Goal: Check status

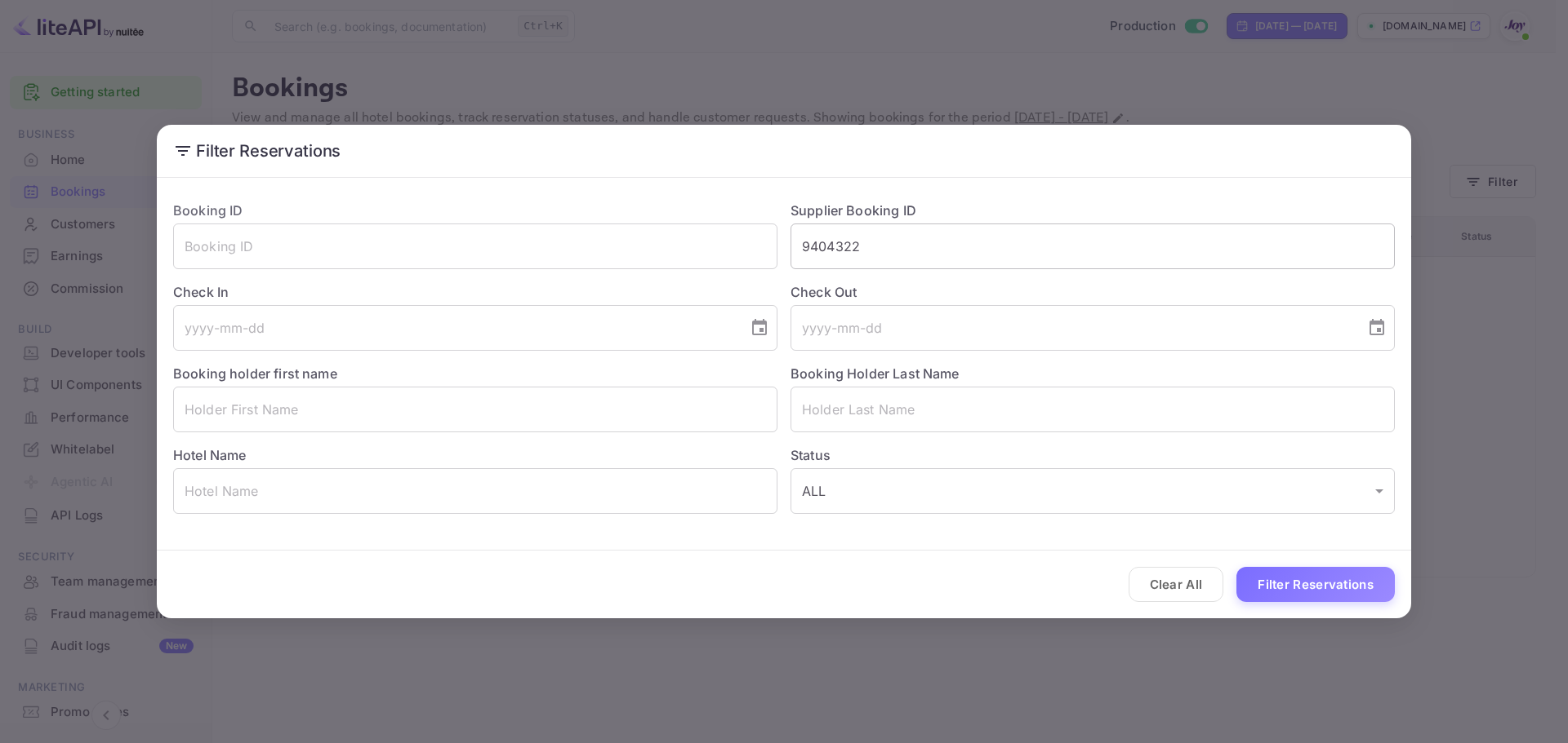
click at [901, 255] on input "9404322" at bounding box center [1093, 246] width 604 height 46
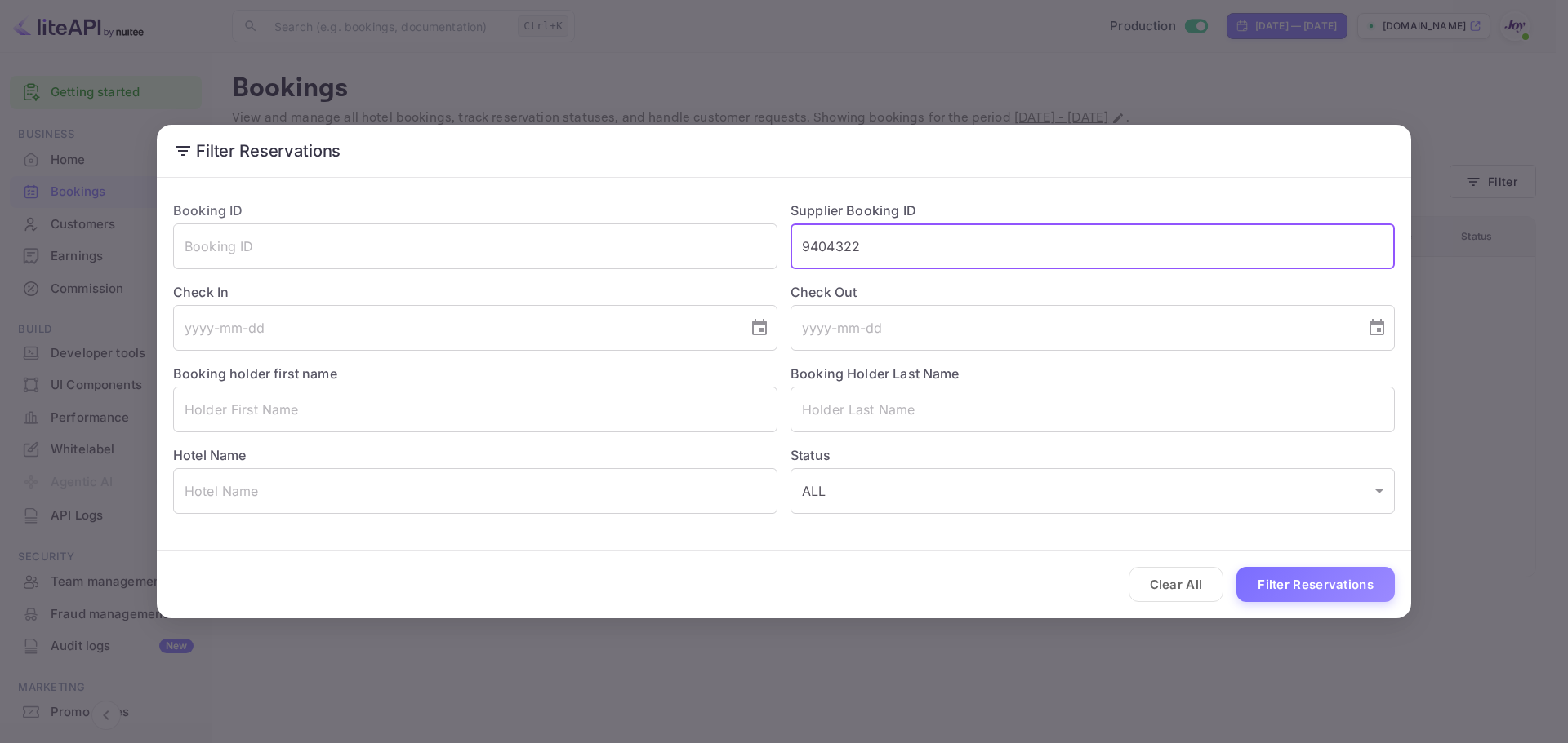
click at [901, 255] on input "9404322" at bounding box center [1093, 246] width 604 height 46
paste input "9081084099972"
type input "9081084099972"
drag, startPoint x: 947, startPoint y: 254, endPoint x: 725, endPoint y: 243, distance: 222.3
click at [725, 243] on div "Booking ID ​ Supplier Booking ID 9081084099972 ​ Check In ​ Check Out ​ Booking…" at bounding box center [777, 351] width 1235 height 327
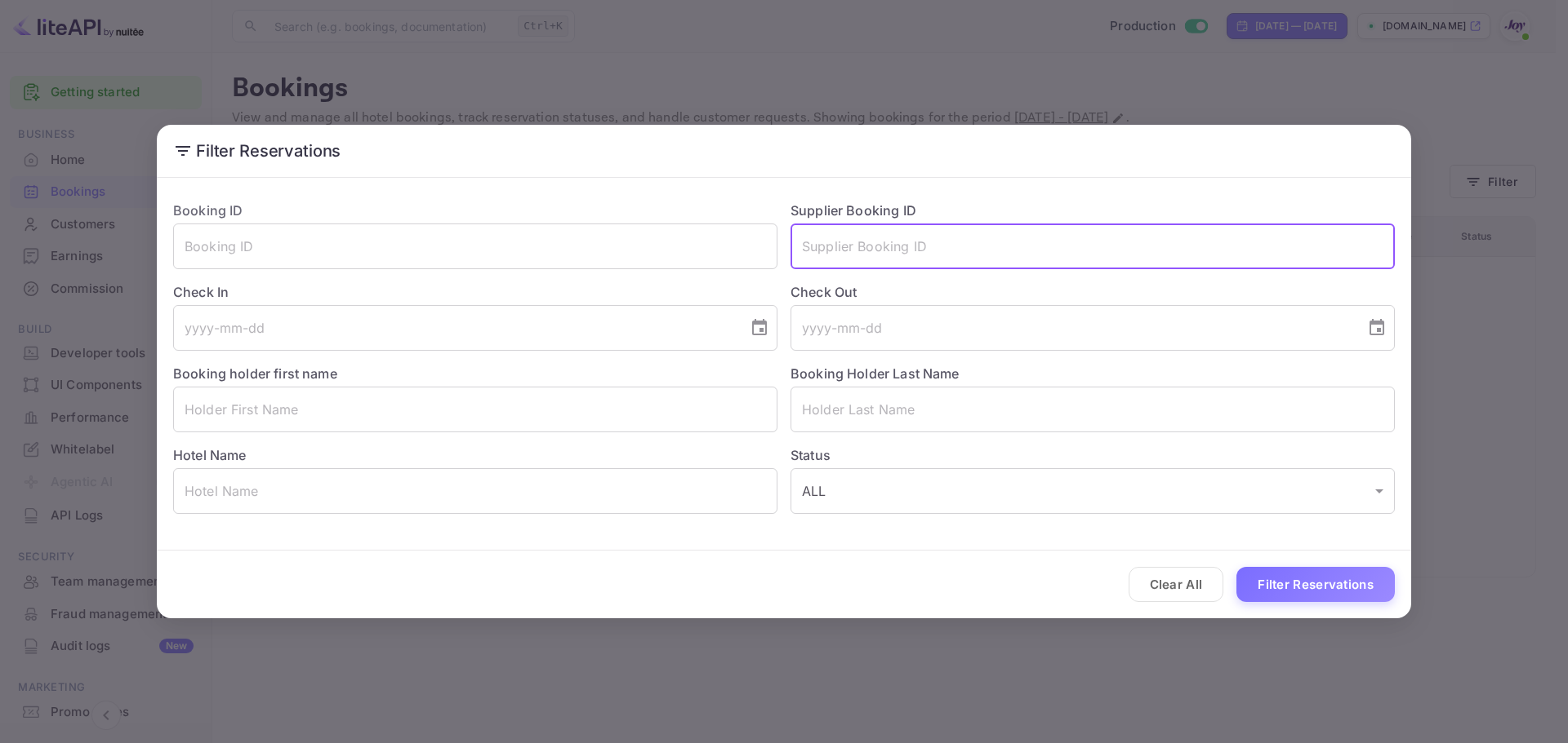
click at [882, 233] on input "text" at bounding box center [1093, 246] width 604 height 46
paste input "9524210"
type input "9524210"
click at [1298, 597] on button "Filter Reservations" at bounding box center [1315, 584] width 158 height 35
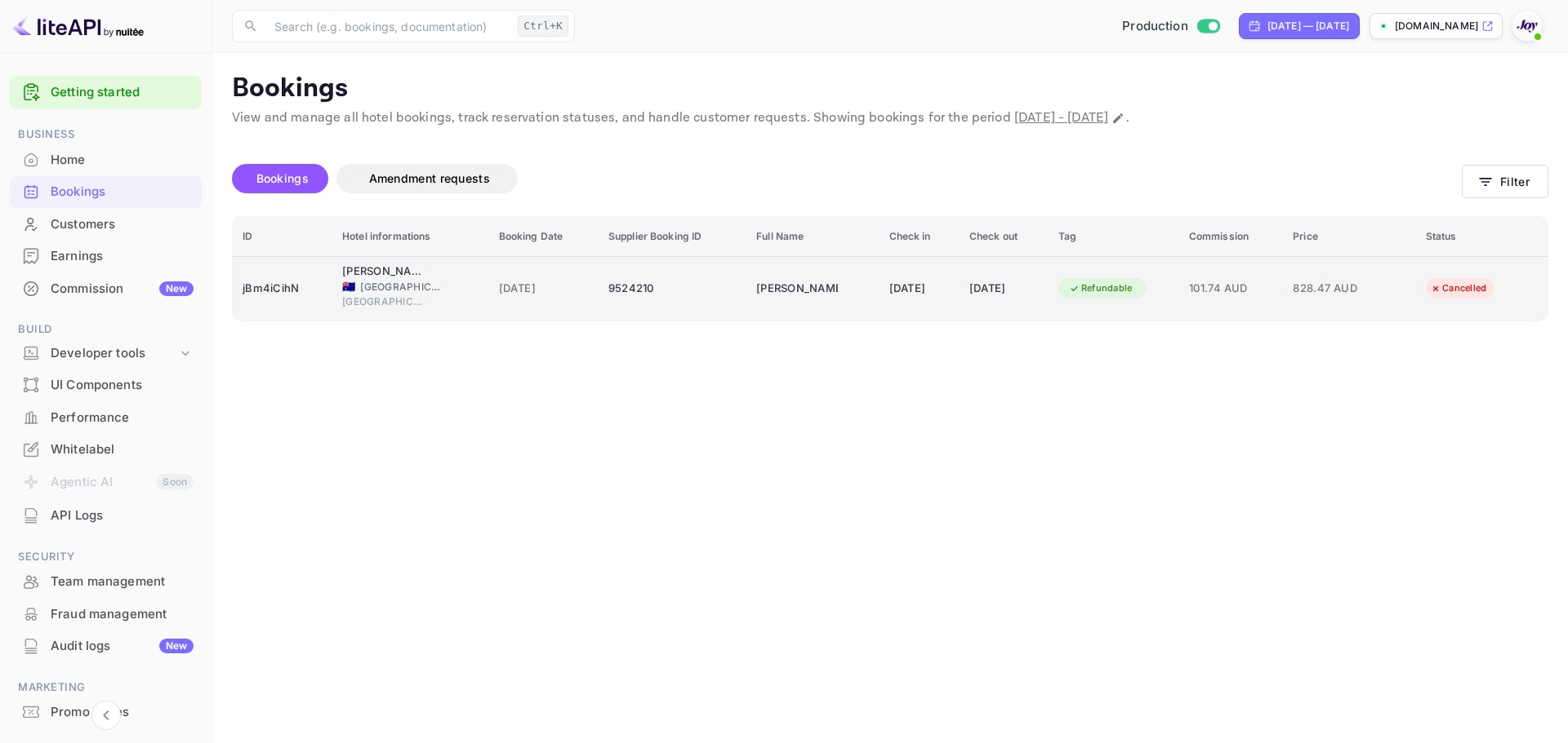
click at [287, 281] on div "jBm4iCihN" at bounding box center [282, 288] width 80 height 26
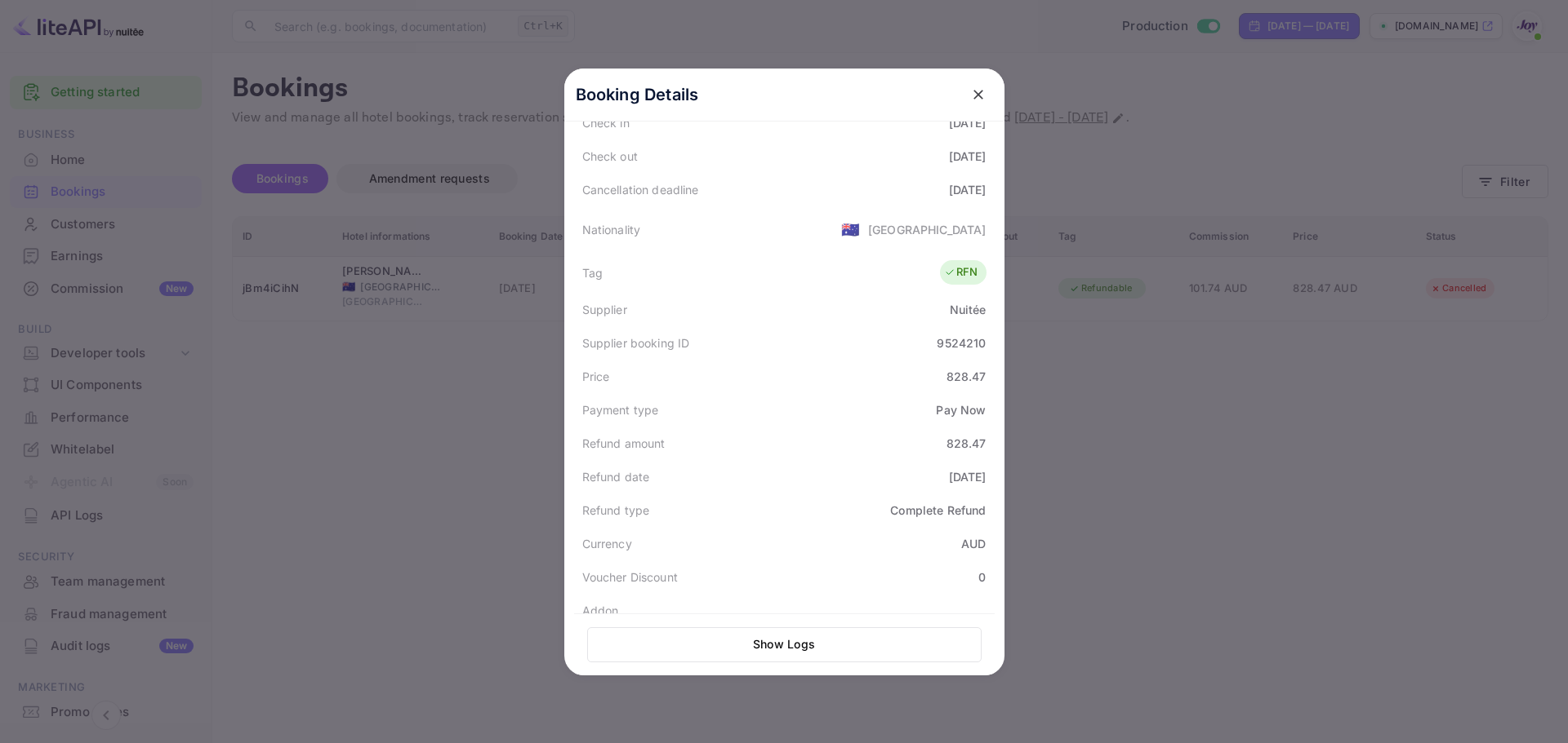
scroll to position [403, 0]
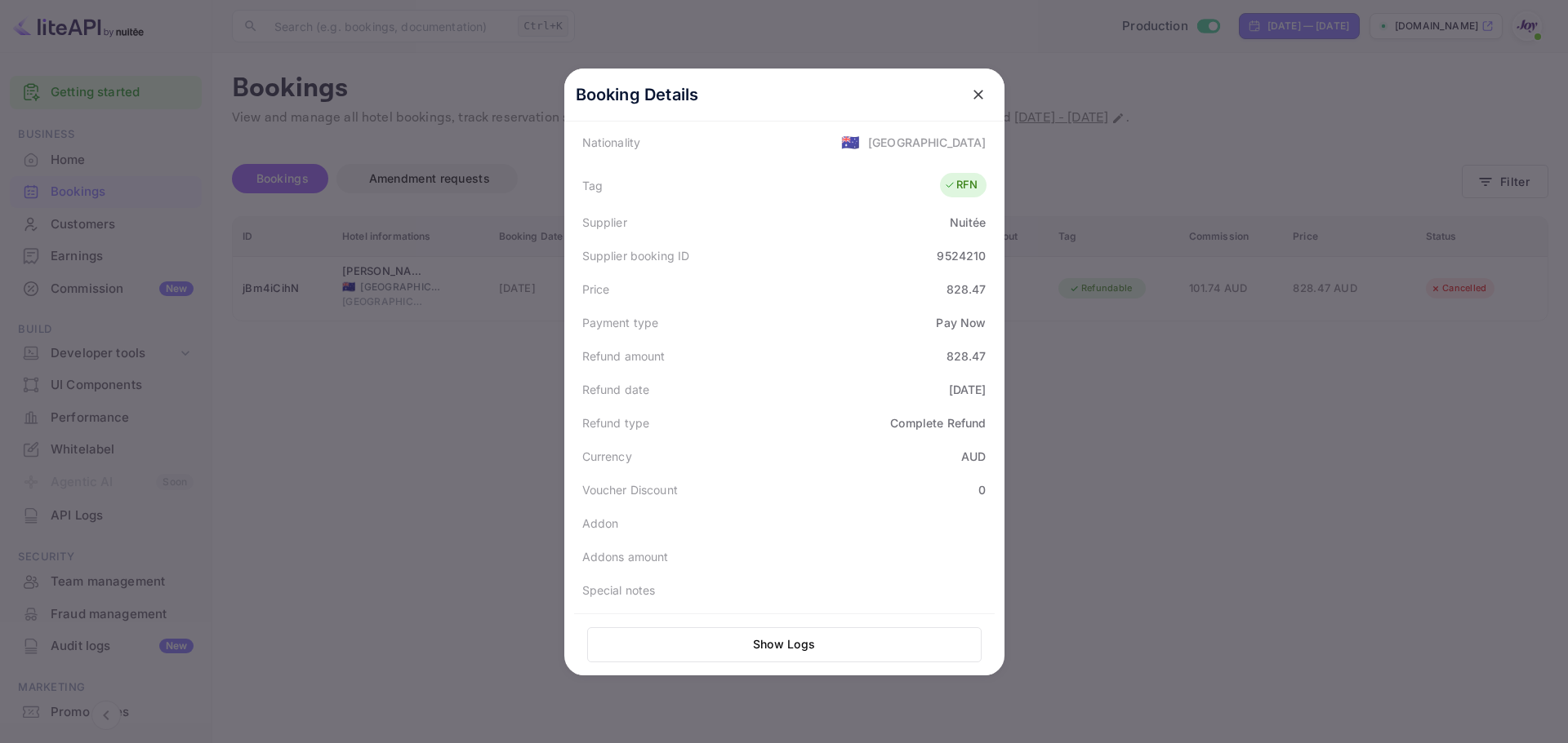
click at [372, 520] on div at bounding box center [784, 372] width 1568 height 743
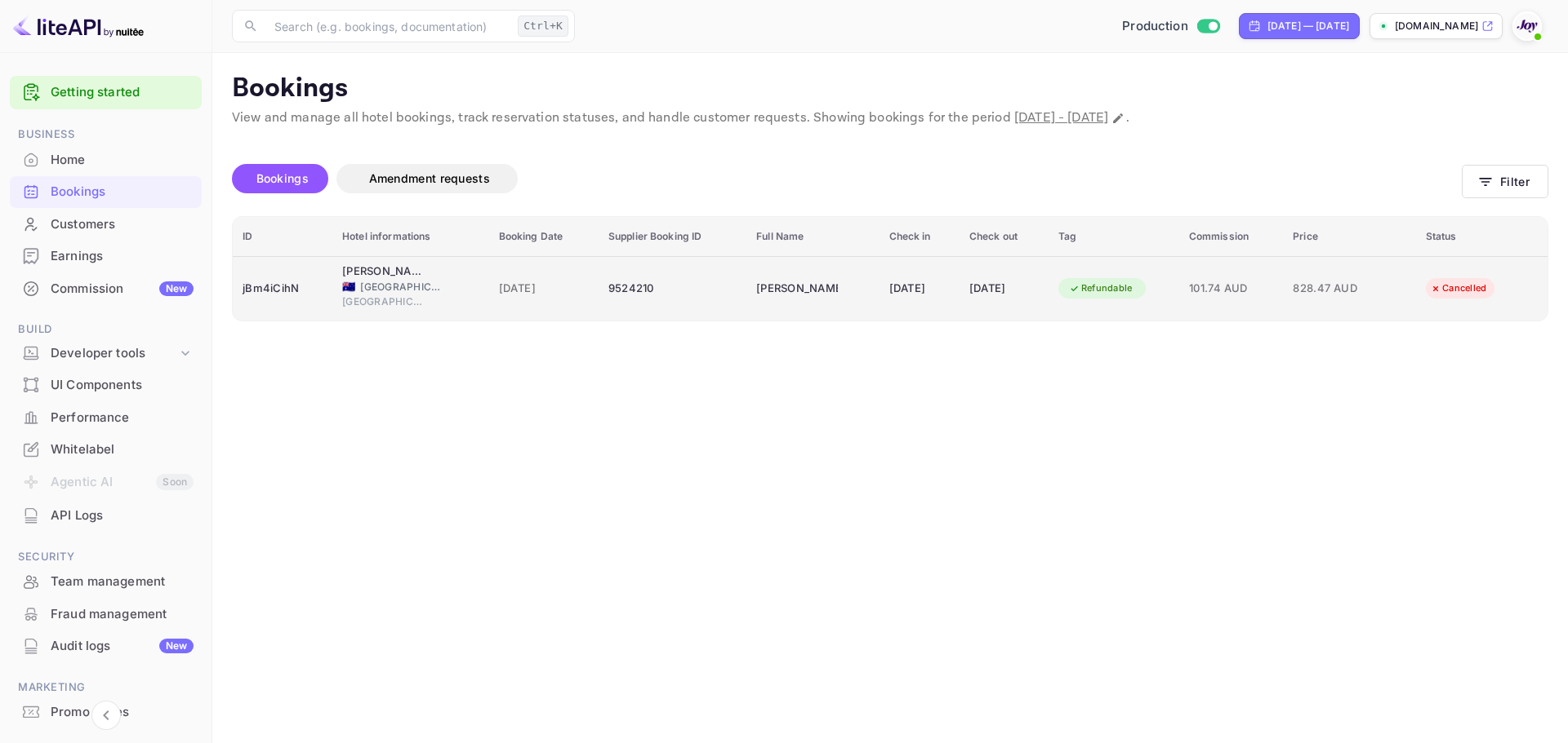
click at [295, 308] on td "jBm4iCihN" at bounding box center [281, 288] width 99 height 64
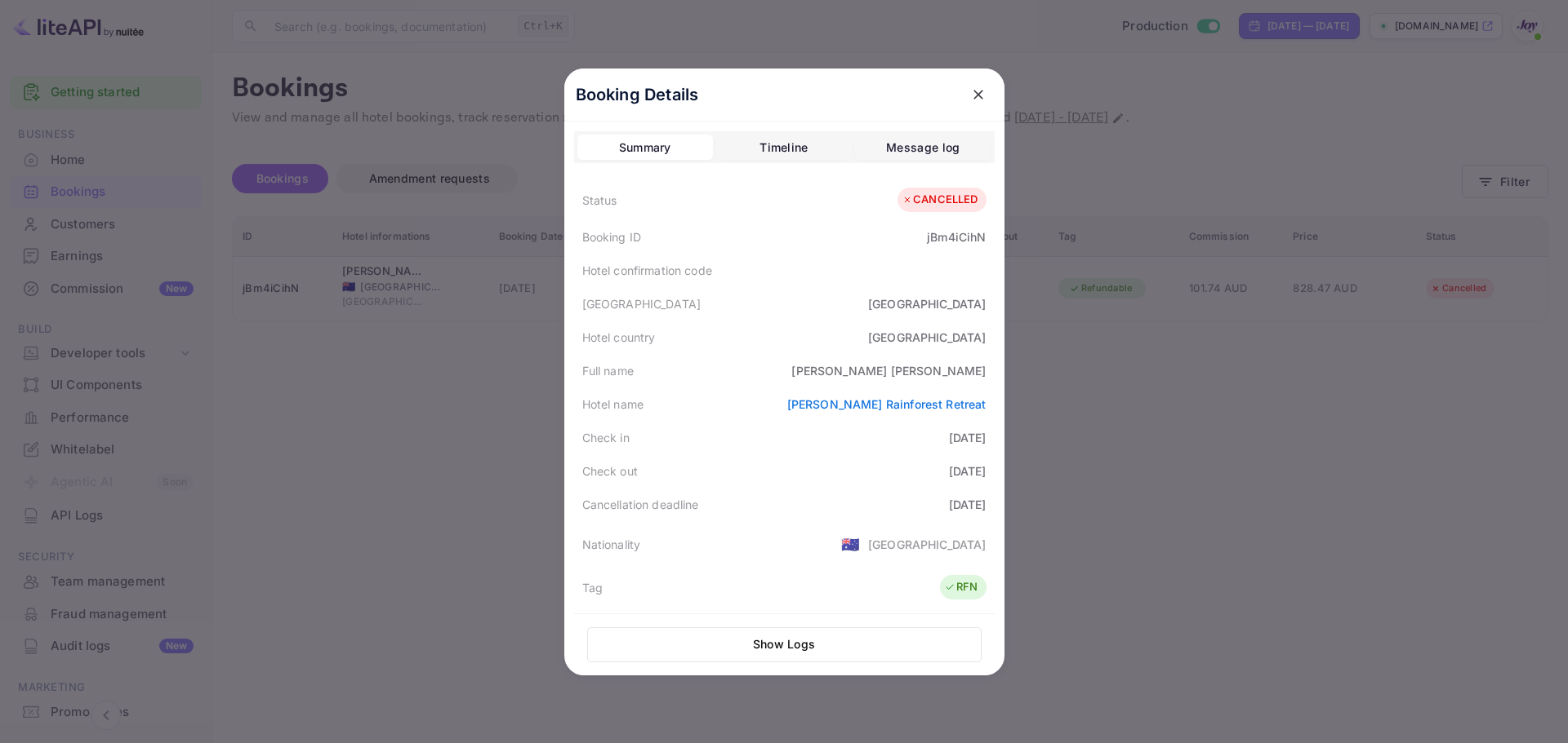
click at [538, 405] on div "Booking Details Summary Timeline Message log Status CANCELLED Booking ID jBm4iC…" at bounding box center [784, 372] width 492 height 743
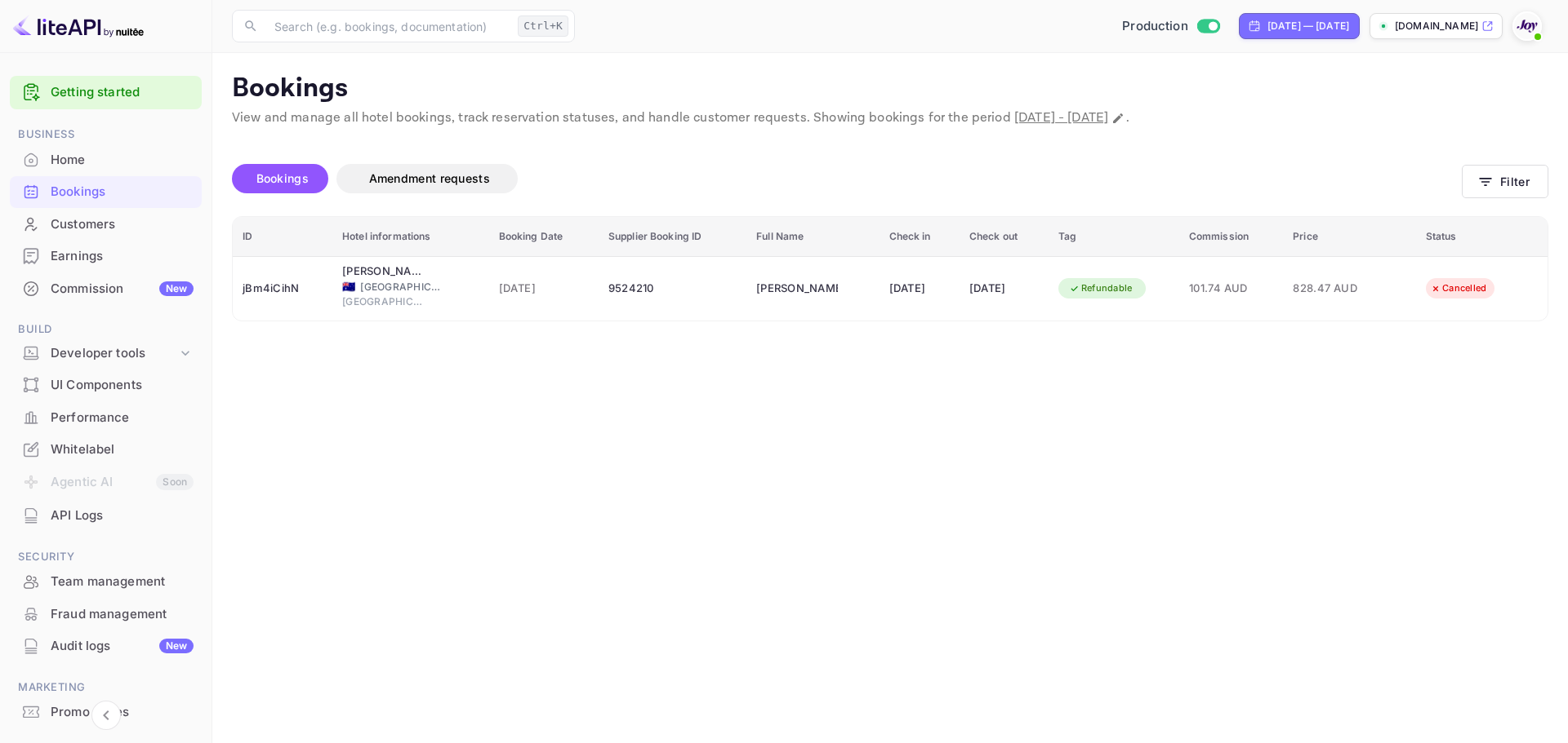
click at [119, 190] on div "Bookings" at bounding box center [122, 192] width 143 height 19
click at [1505, 186] on button "Filter" at bounding box center [1505, 181] width 87 height 33
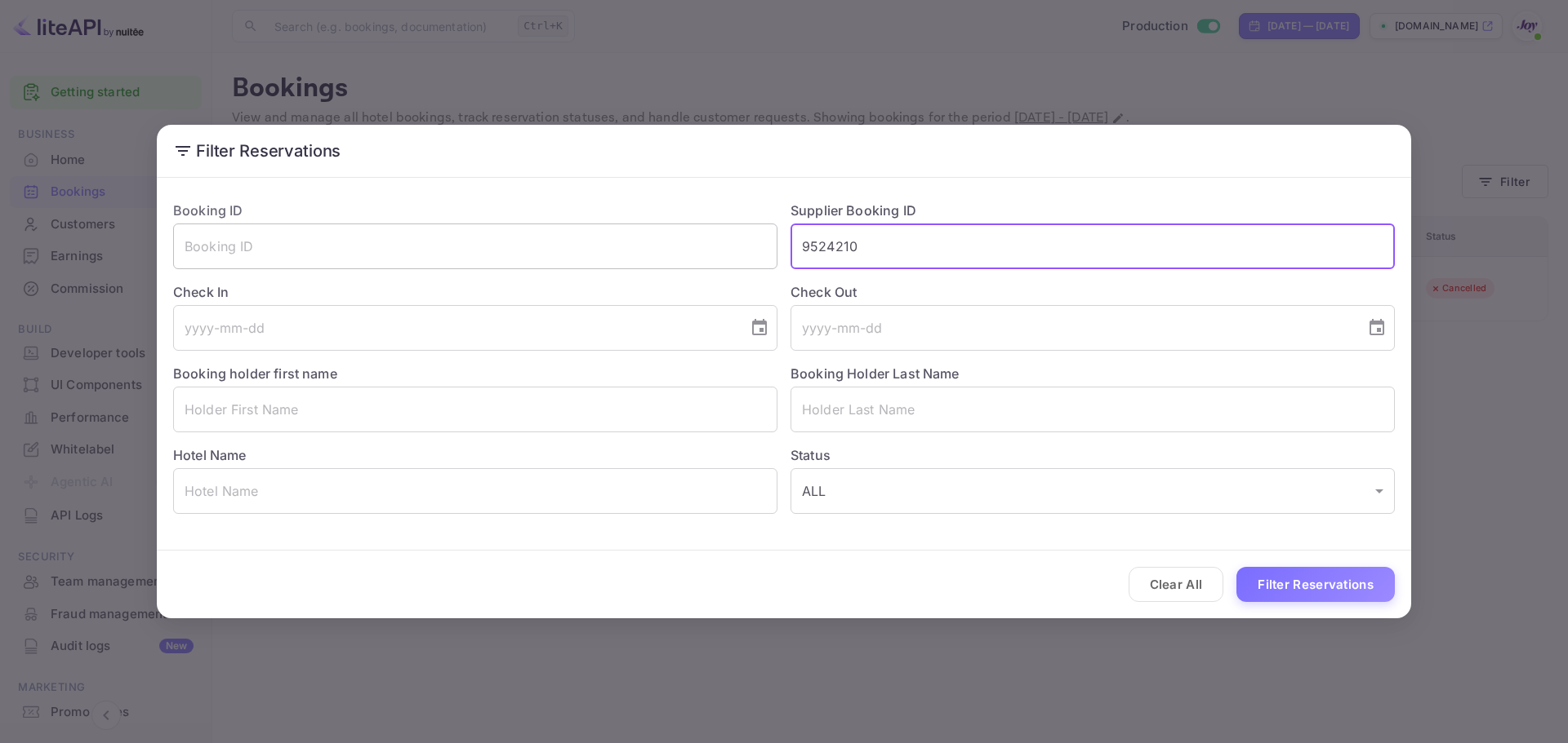
drag, startPoint x: 886, startPoint y: 237, endPoint x: 629, endPoint y: 236, distance: 257.0
click at [629, 236] on div "Booking ID ​ Supplier Booking ID 9524210 ​ Check In ​ Check Out ​ Booking holde…" at bounding box center [777, 351] width 1235 height 327
